Goal: Obtain resource: Download file/media

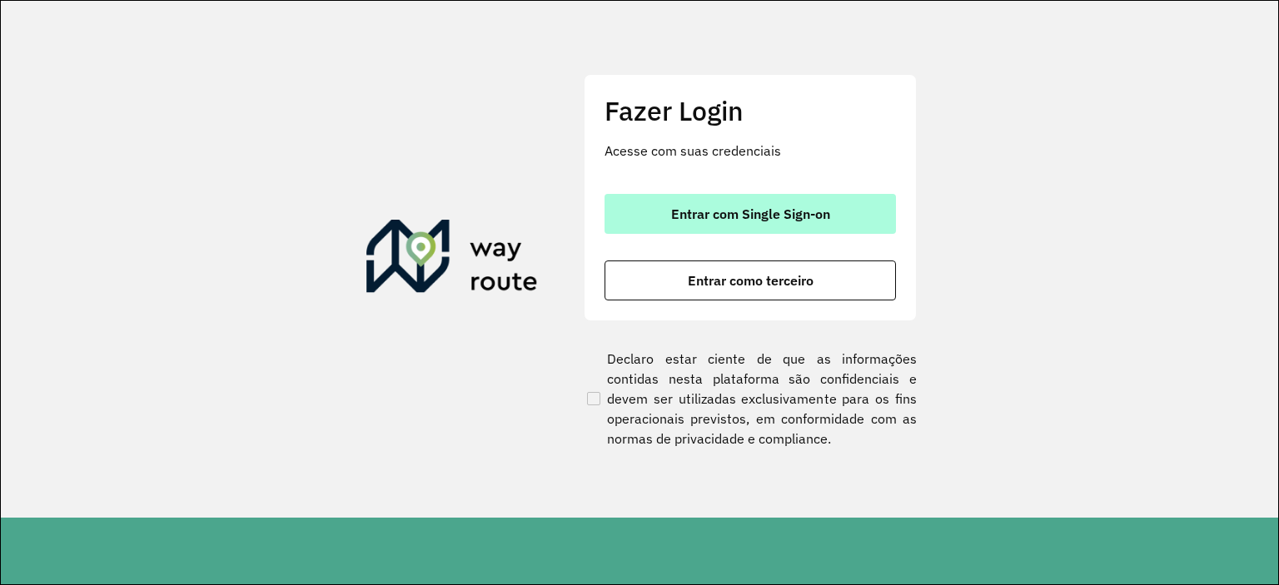
click at [776, 227] on button "Entrar com Single Sign-on" at bounding box center [750, 214] width 291 height 40
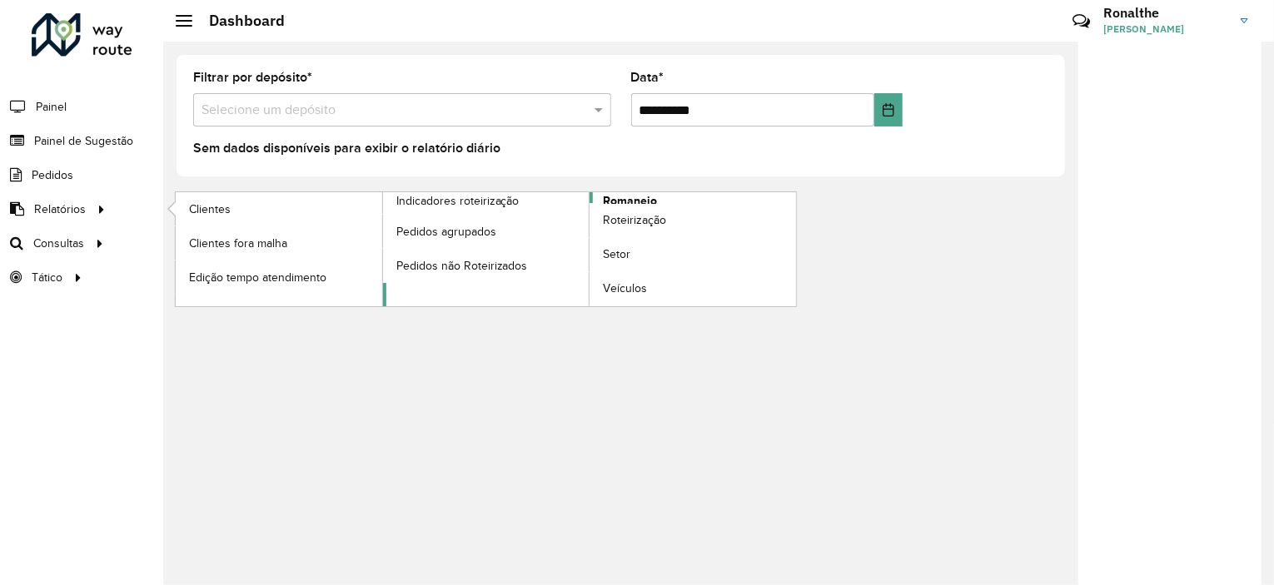
click at [611, 198] on span "Romaneio" at bounding box center [630, 200] width 54 height 17
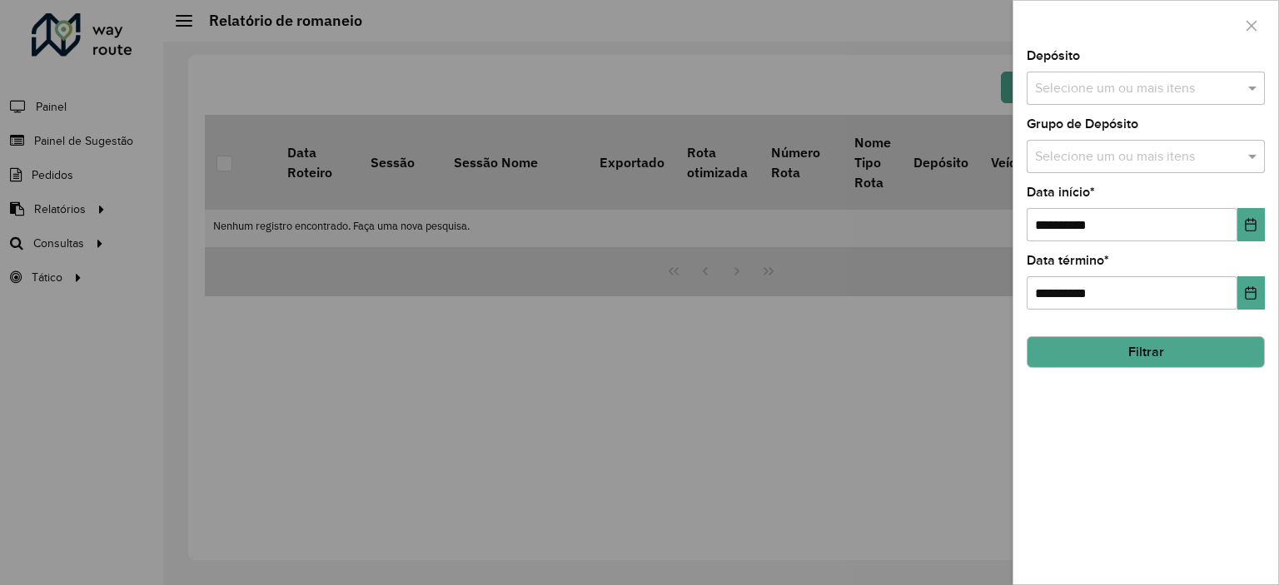
click at [1096, 79] on input "text" at bounding box center [1137, 89] width 213 height 20
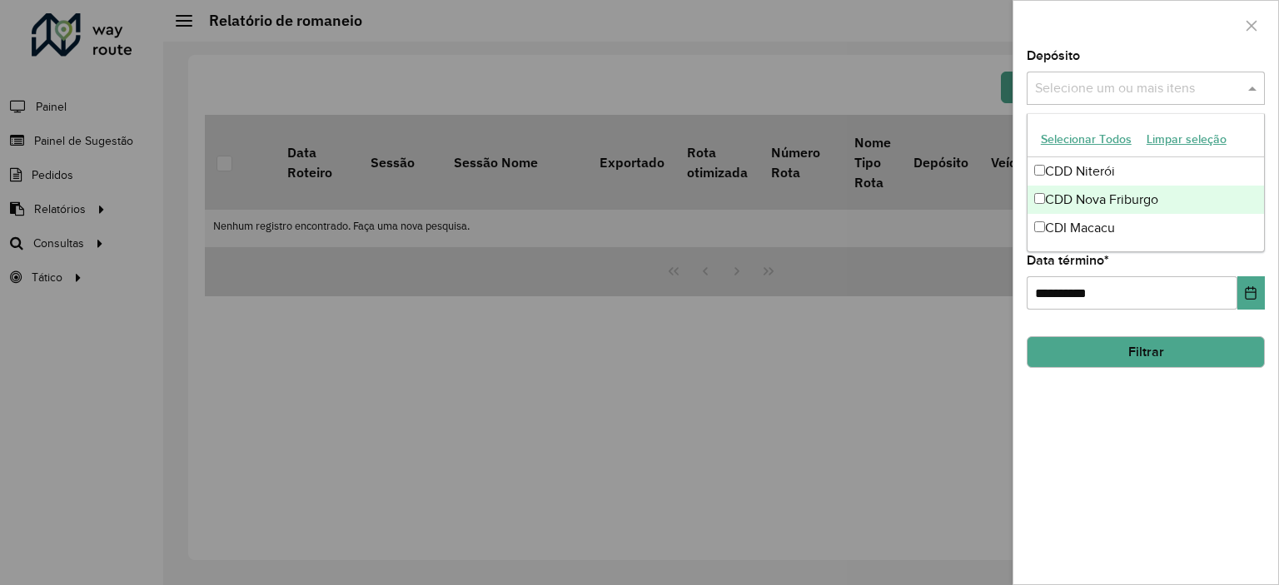
click at [1077, 190] on div "CDD Nova Friburgo" at bounding box center [1146, 200] width 237 height 28
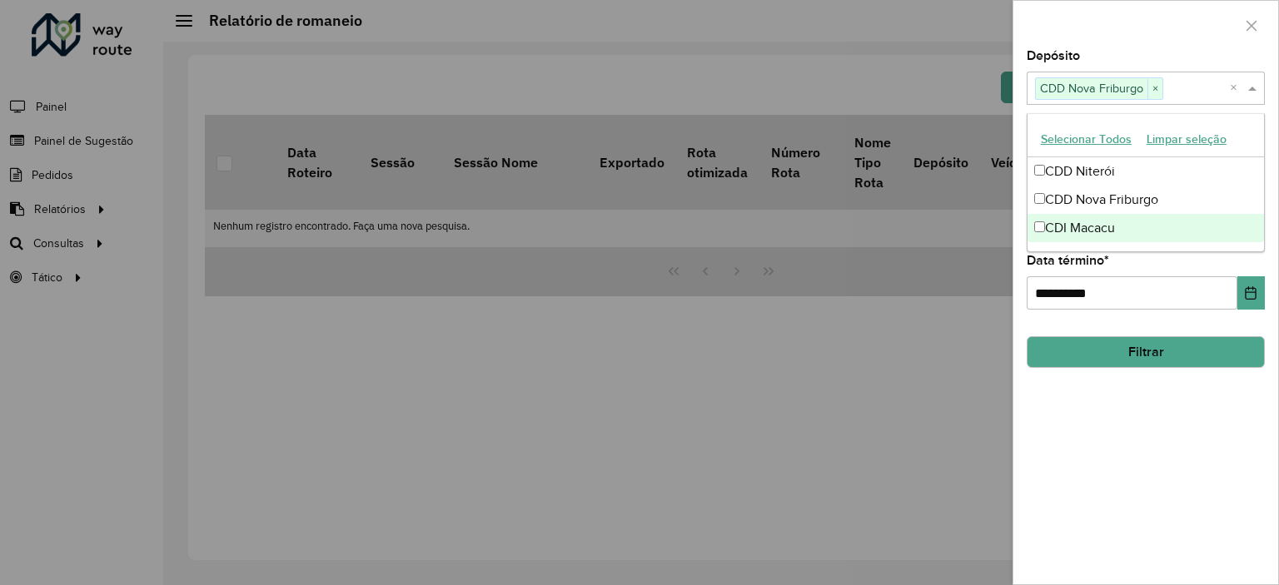
drag, startPoint x: 1119, startPoint y: 403, endPoint x: 1130, endPoint y: 331, distance: 72.4
click at [1119, 404] on div "**********" at bounding box center [1146, 317] width 265 height 535
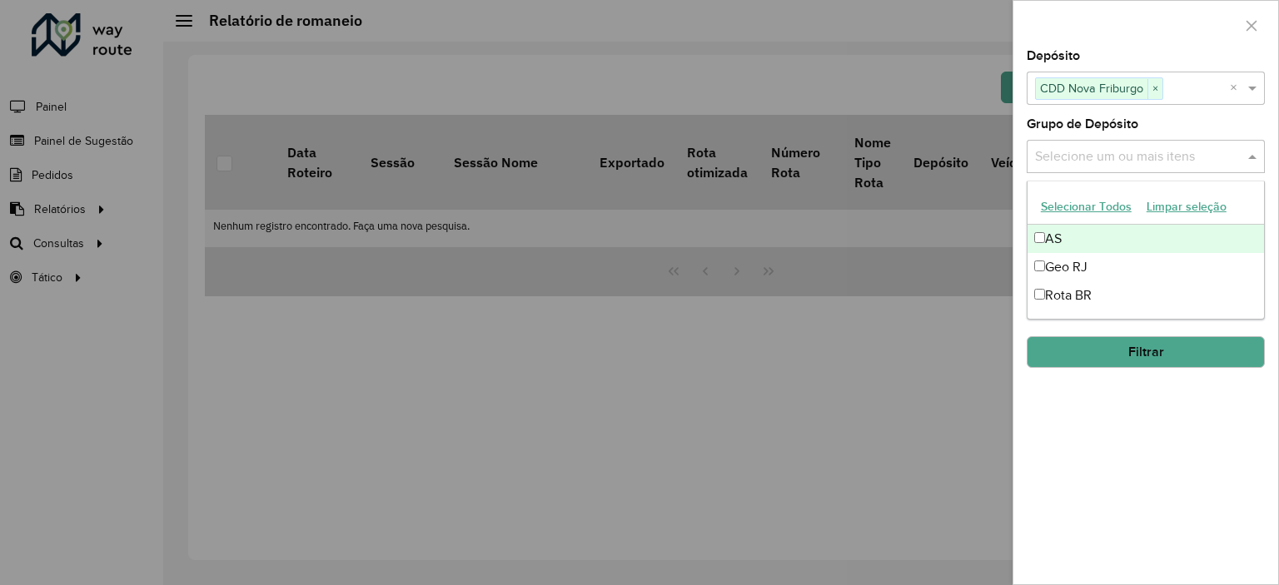
click at [1081, 161] on input "text" at bounding box center [1137, 157] width 213 height 20
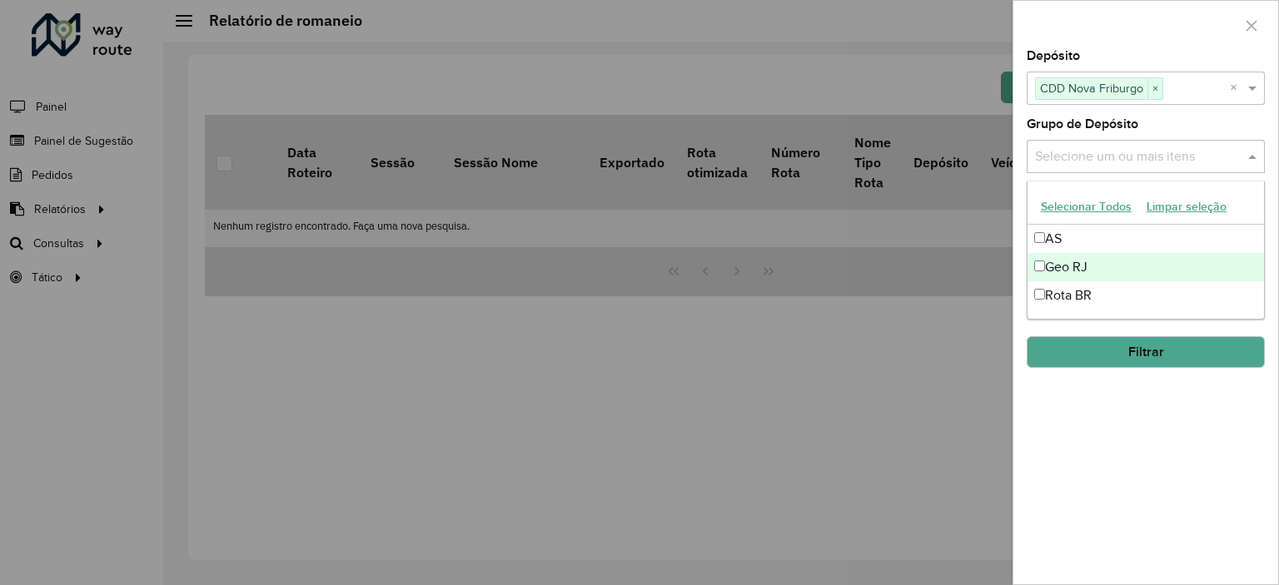
click at [1069, 271] on div "Geo RJ" at bounding box center [1146, 267] width 237 height 28
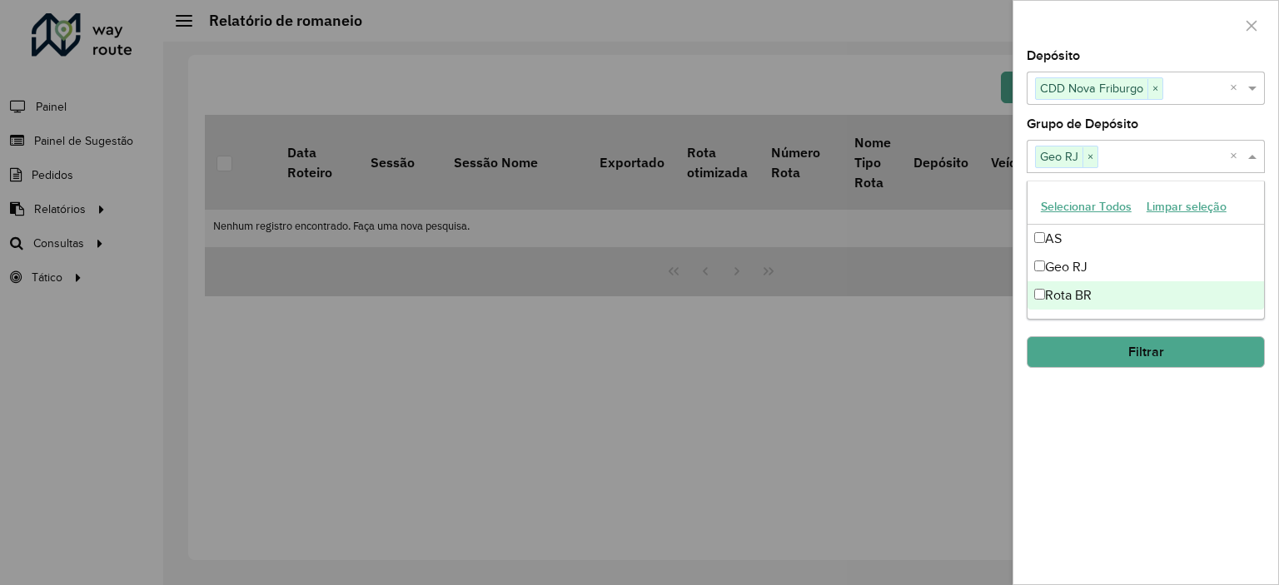
click at [1100, 462] on div "**********" at bounding box center [1146, 317] width 265 height 535
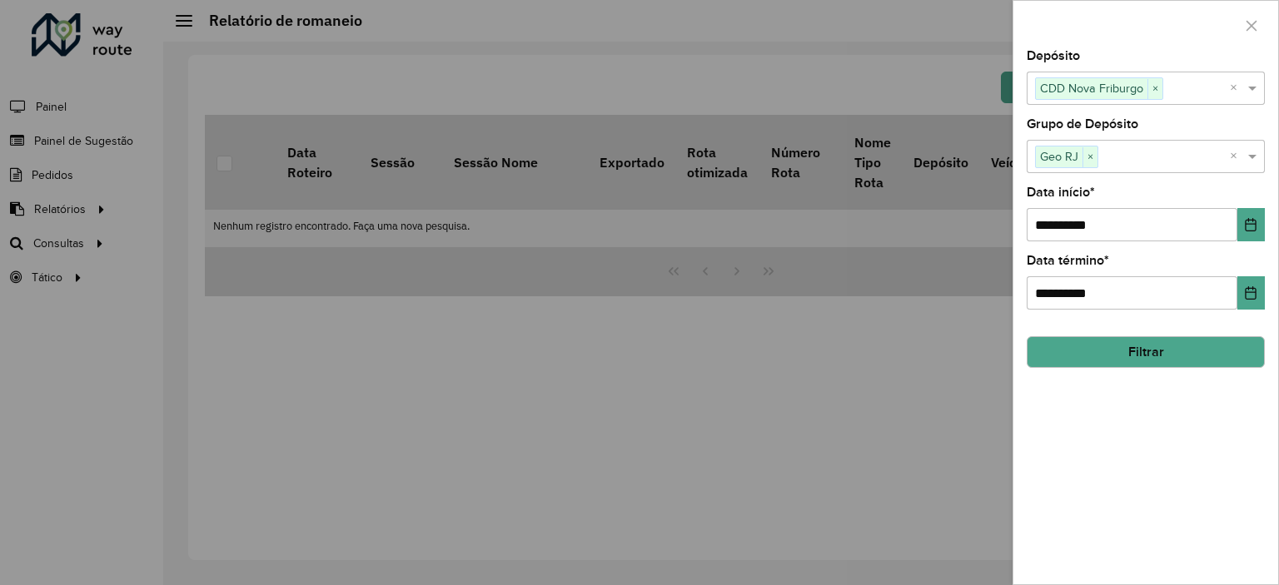
click at [1133, 352] on button "Filtrar" at bounding box center [1146, 352] width 238 height 32
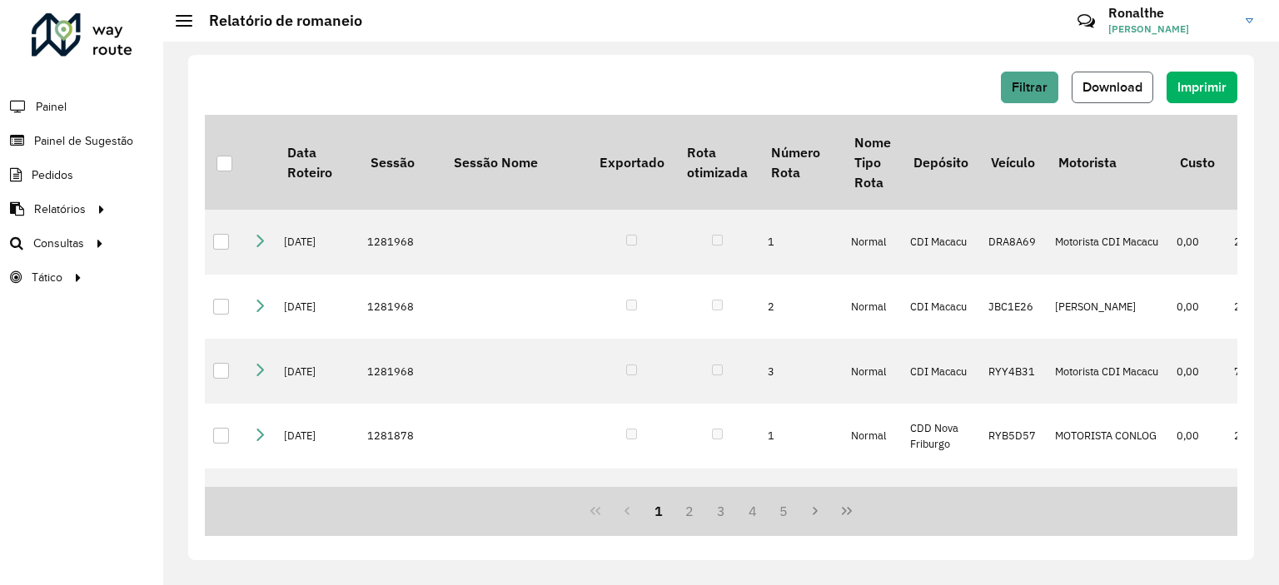
click at [1131, 74] on button "Download" at bounding box center [1113, 88] width 82 height 32
